Goal: Obtain resource: Download file/media

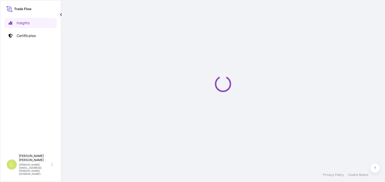
select select "2025"
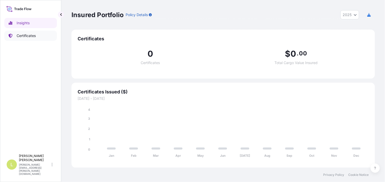
click at [28, 34] on p "Certificates" at bounding box center [26, 35] width 19 height 5
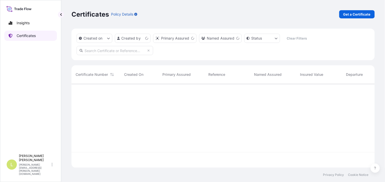
scroll to position [83, 300]
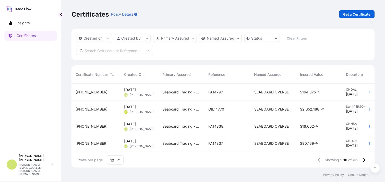
click at [97, 47] on input "text" at bounding box center [115, 50] width 77 height 9
paste input "FA14838"
type input "FA14838"
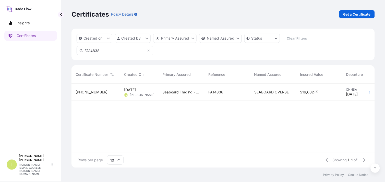
click at [179, 95] on div "Seaboard Trading - [GEOGRAPHIC_DATA]" at bounding box center [181, 92] width 46 height 17
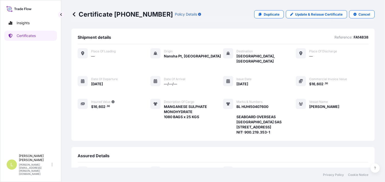
scroll to position [80, 0]
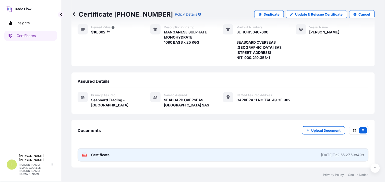
click at [180, 158] on link "PDF Certificate [DATE]T22:55:27.598498" at bounding box center [223, 155] width 291 height 13
